Goal: Information Seeking & Learning: Check status

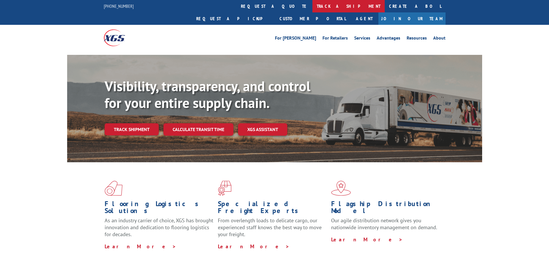
click at [312, 3] on link "track a shipment" at bounding box center [348, 6] width 72 height 12
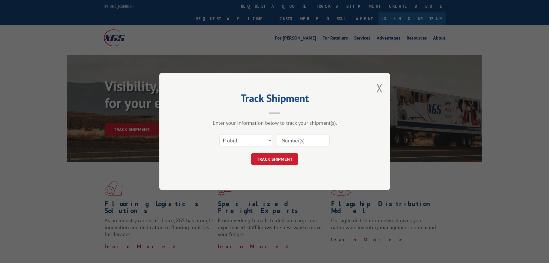
click at [291, 143] on input at bounding box center [303, 140] width 53 height 12
paste input "16954764"
type input "16954764"
click at [285, 156] on button "TRACK SHIPMENT" at bounding box center [274, 159] width 47 height 12
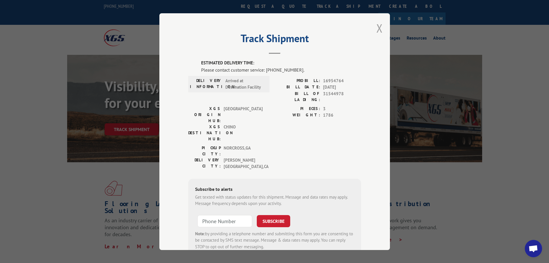
click at [376, 27] on button "Close modal" at bounding box center [379, 27] width 6 height 15
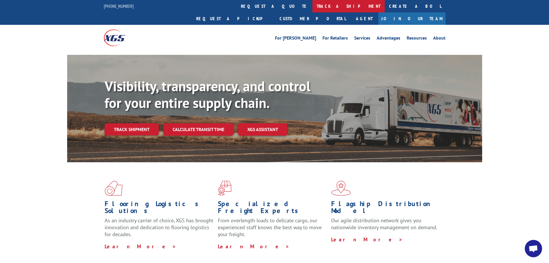
click at [312, 8] on link "track a shipment" at bounding box center [348, 6] width 72 height 12
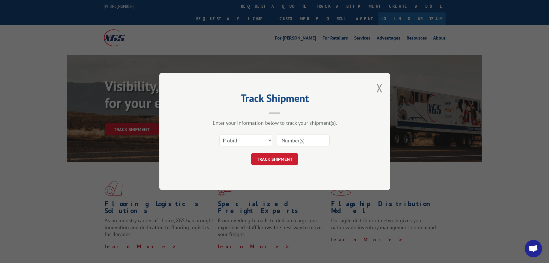
click at [295, 139] on input at bounding box center [303, 140] width 53 height 12
paste input "16954766"
type input "16954766"
click at [286, 156] on button "TRACK SHIPMENT" at bounding box center [274, 159] width 47 height 12
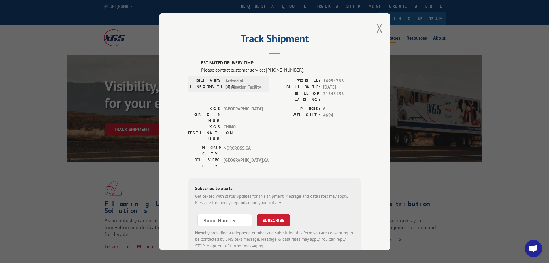
click at [376, 27] on button "Close modal" at bounding box center [379, 27] width 6 height 15
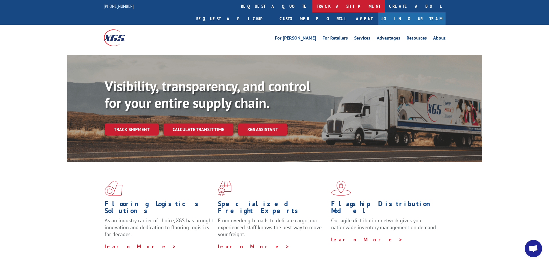
click at [312, 7] on link "track a shipment" at bounding box center [348, 6] width 72 height 12
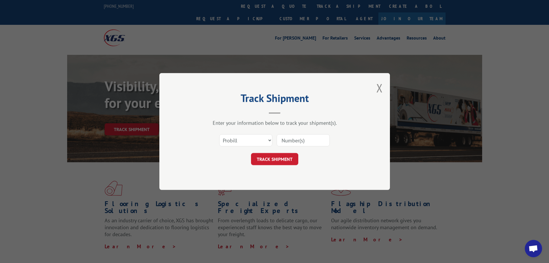
click at [291, 148] on div "Select category... Probill BOL PO" at bounding box center [274, 140] width 173 height 19
click at [293, 138] on input at bounding box center [303, 140] width 53 height 12
paste input "17636680"
type input "17636680"
click at [287, 160] on button "TRACK SHIPMENT" at bounding box center [274, 159] width 47 height 12
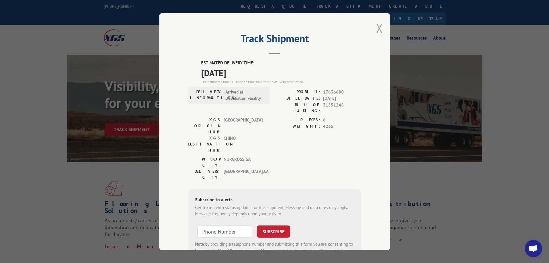
click at [376, 30] on button "Close modal" at bounding box center [379, 27] width 6 height 15
